Goal: Register for event/course

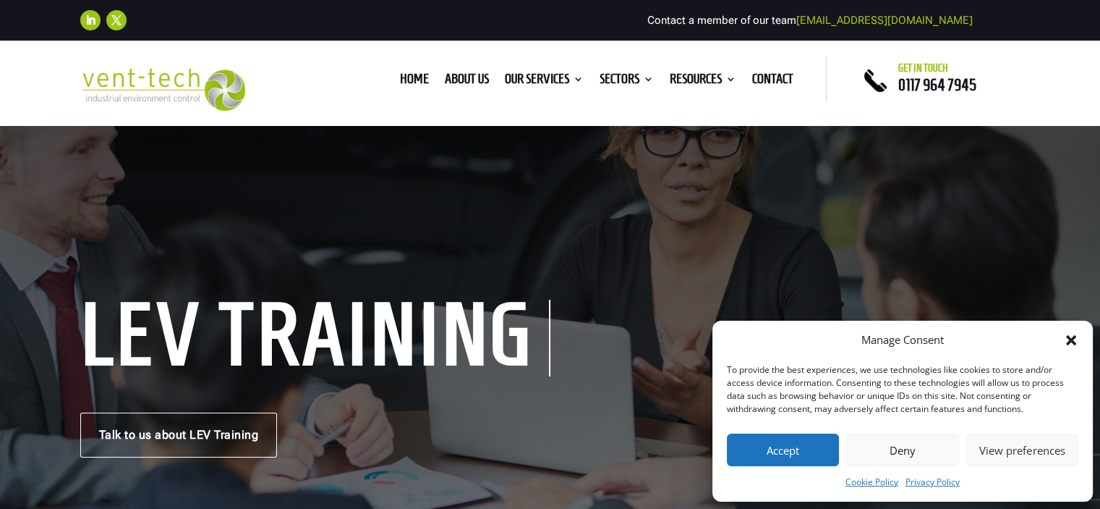
click at [797, 443] on button "Accept" at bounding box center [783, 449] width 112 height 33
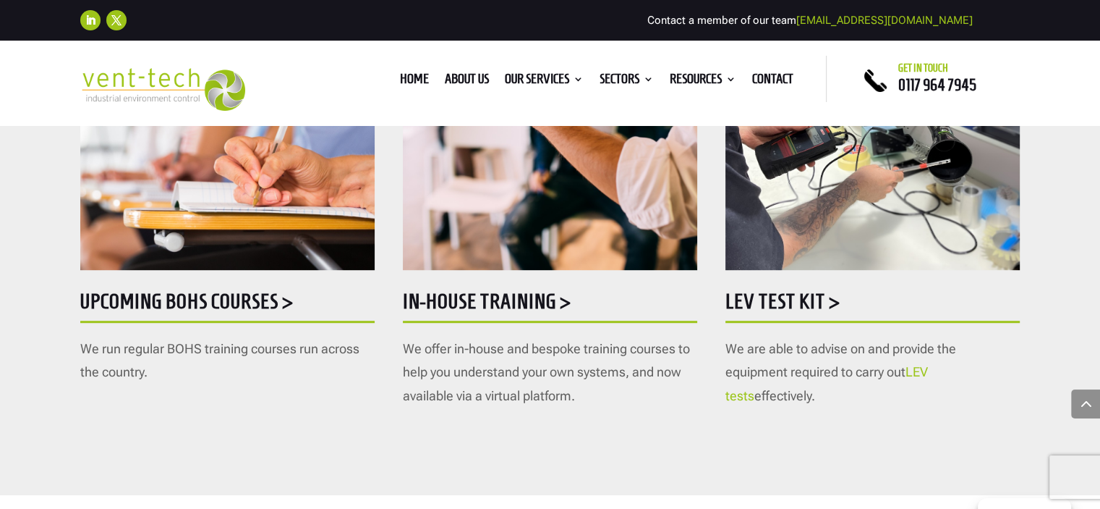
scroll to position [868, 0]
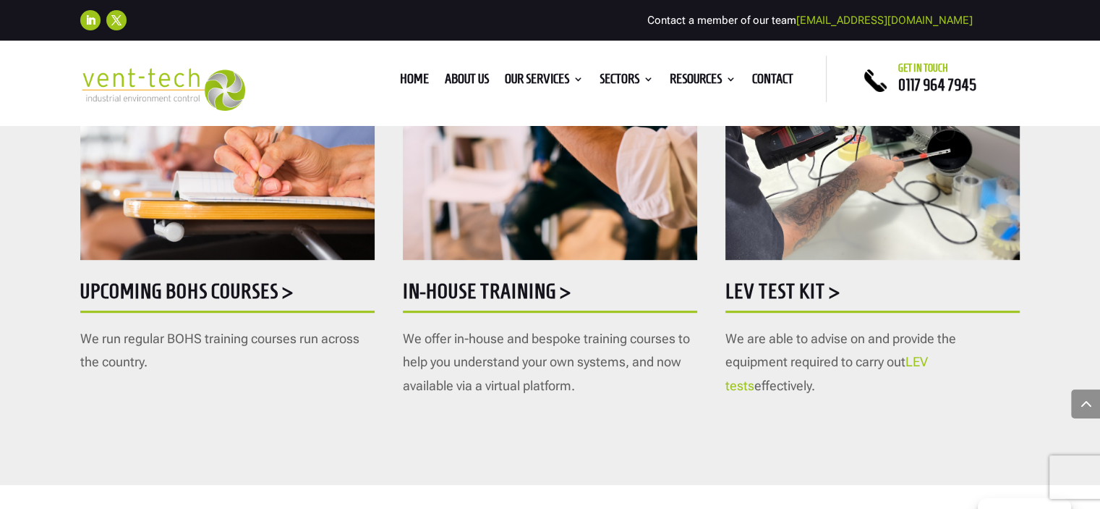
click at [255, 292] on h5 "Upcoming BOHS courses >" at bounding box center [227, 295] width 294 height 28
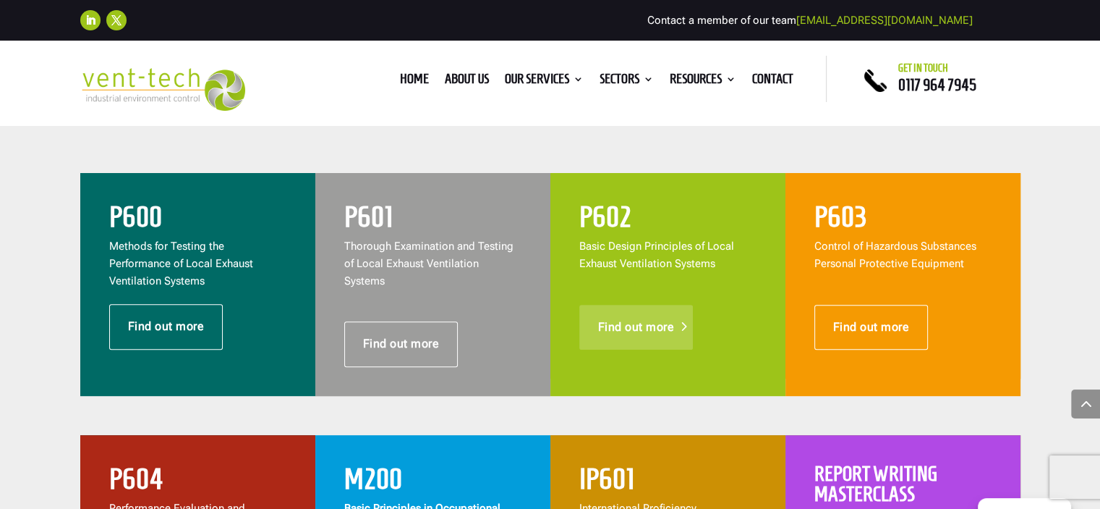
scroll to position [579, 0]
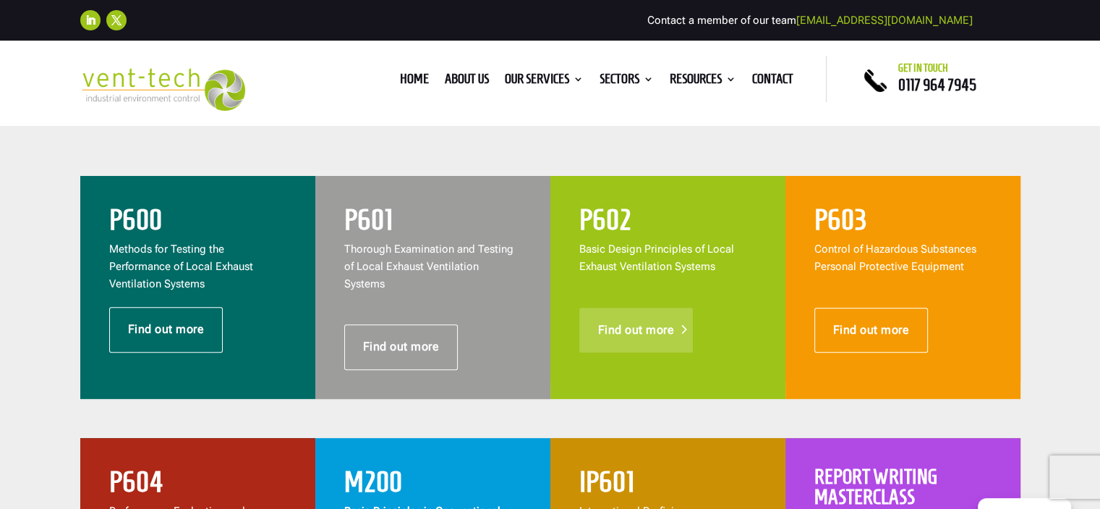
click at [631, 324] on link "Find out more" at bounding box center [636, 329] width 114 height 45
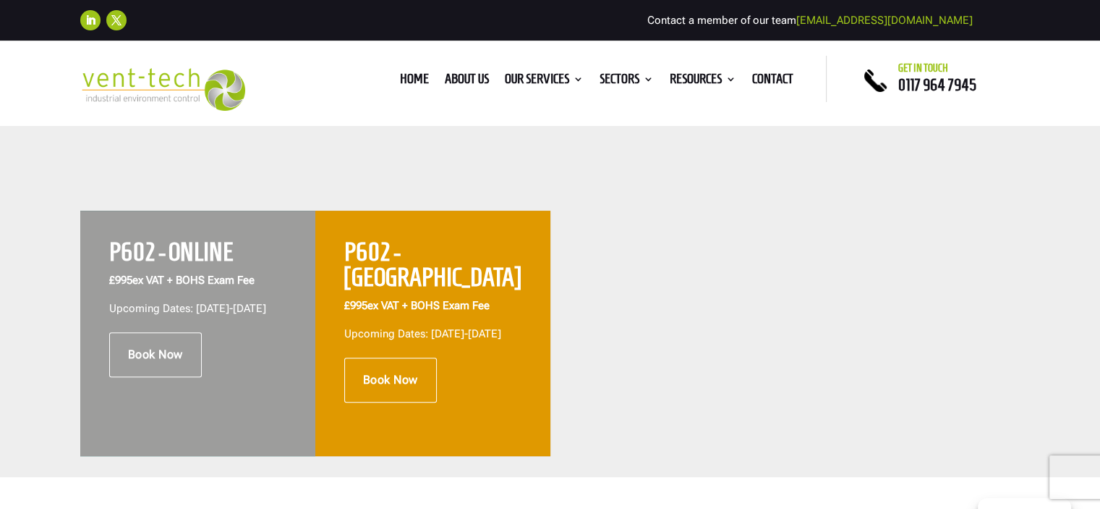
scroll to position [579, 0]
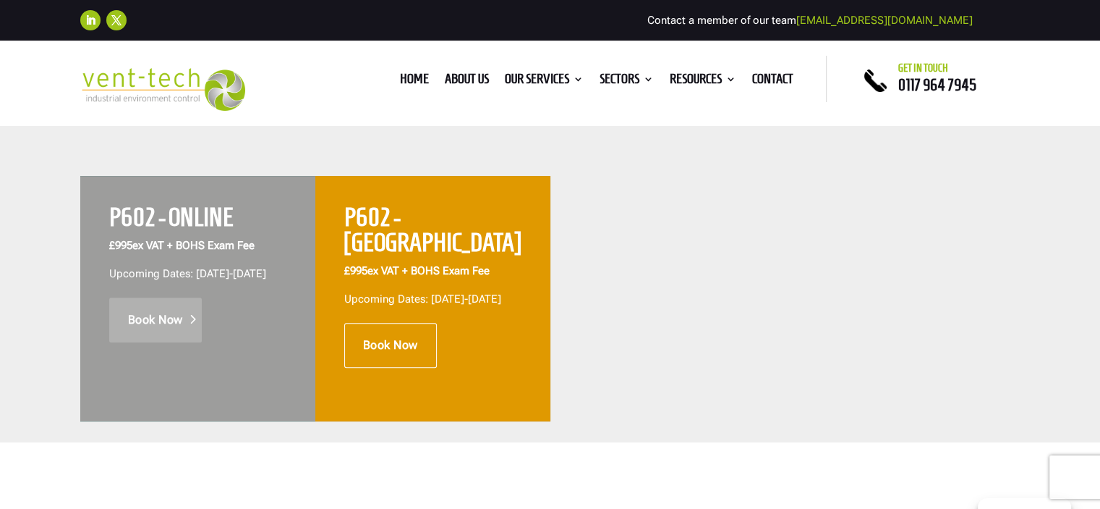
click at [166, 335] on link "Book Now" at bounding box center [155, 319] width 93 height 45
